Goal: Find specific page/section: Find specific page/section

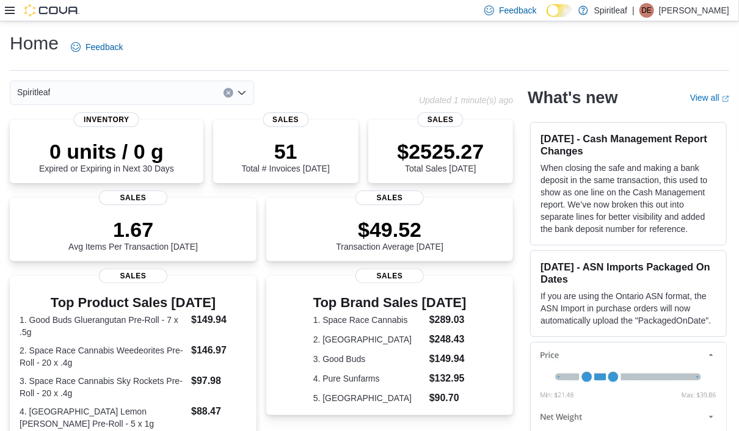
click at [7, 13] on icon at bounding box center [10, 10] width 10 height 10
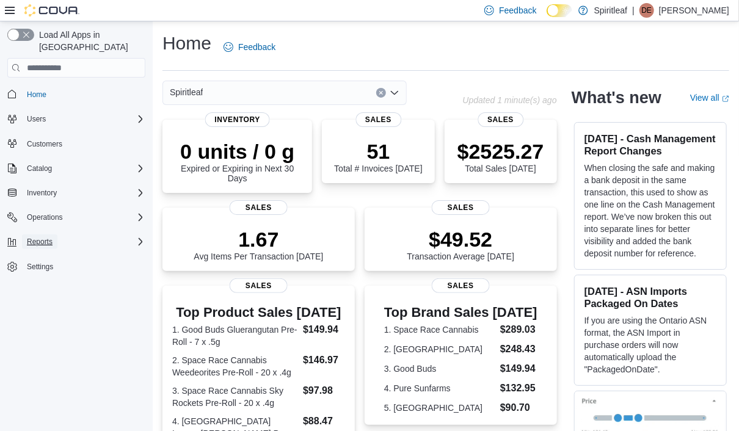
click at [42, 237] on span "Reports" at bounding box center [40, 242] width 26 height 10
